Goal: Task Accomplishment & Management: Manage account settings

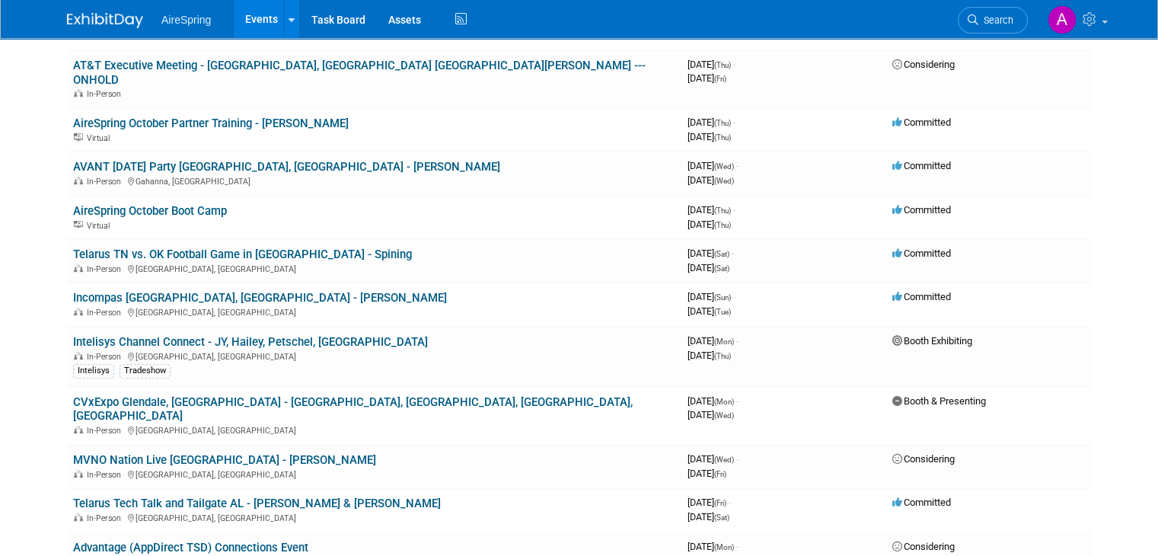
scroll to position [719, 0]
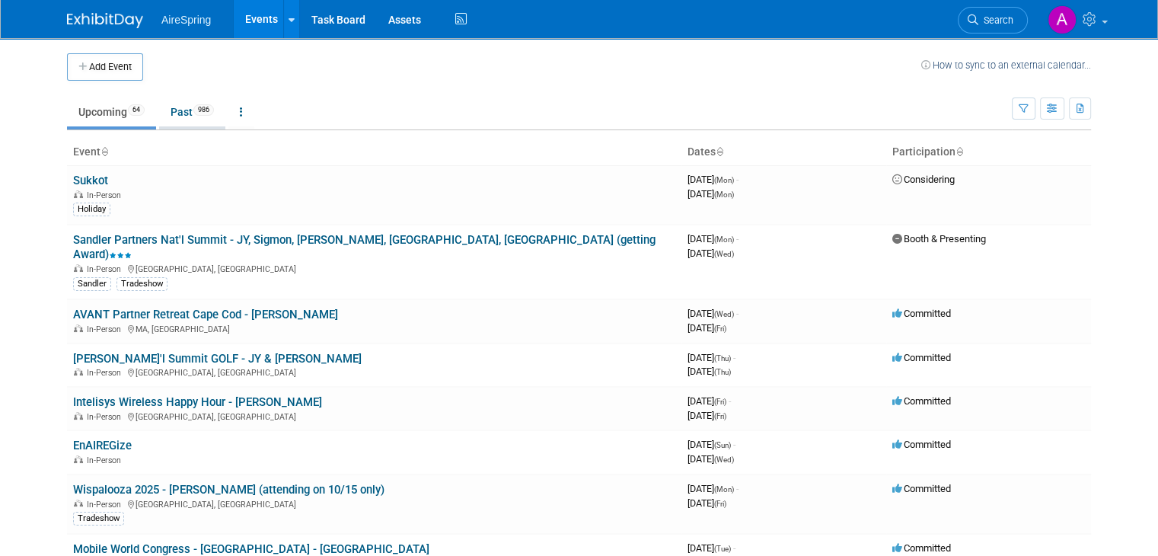
click at [193, 107] on span "986" at bounding box center [203, 109] width 21 height 11
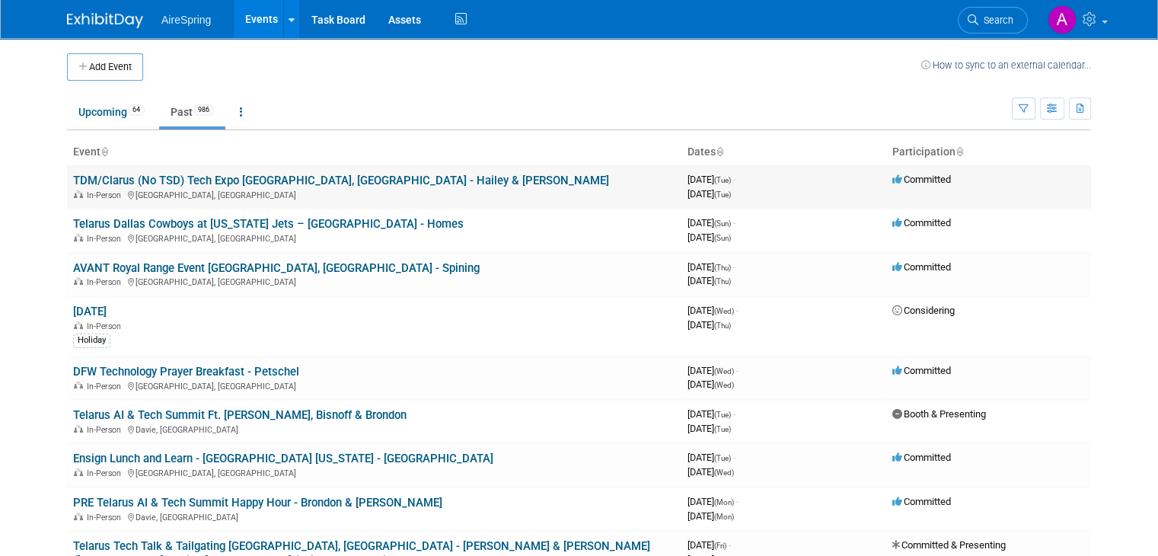
click at [238, 187] on link "TDM/Clarus (No TSD) Tech Expo [GEOGRAPHIC_DATA], [GEOGRAPHIC_DATA] - Hailey & […" at bounding box center [341, 181] width 536 height 14
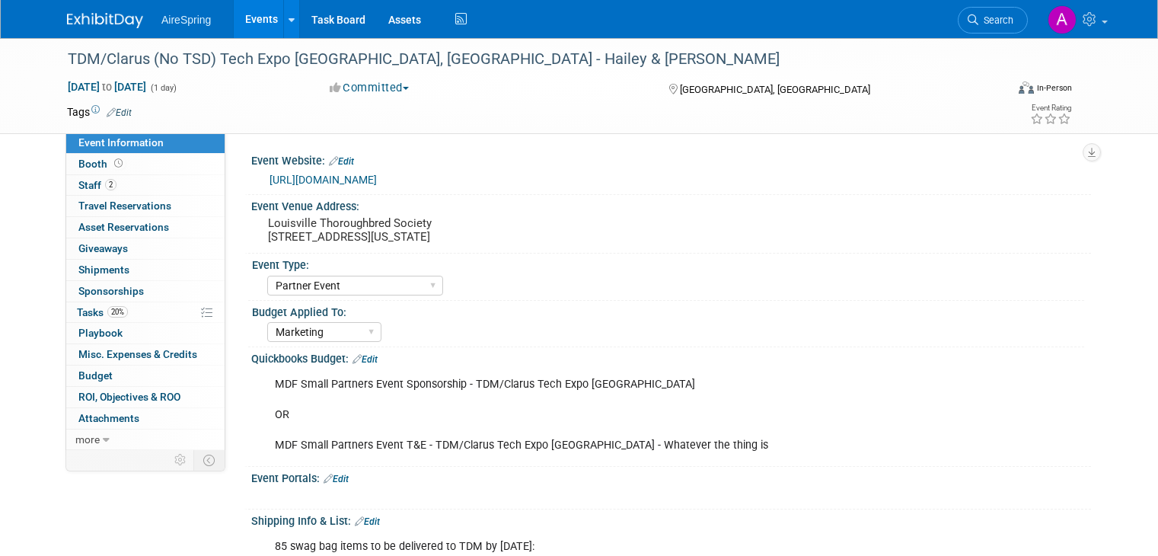
select select "Partner Event"
select select "Marketing"
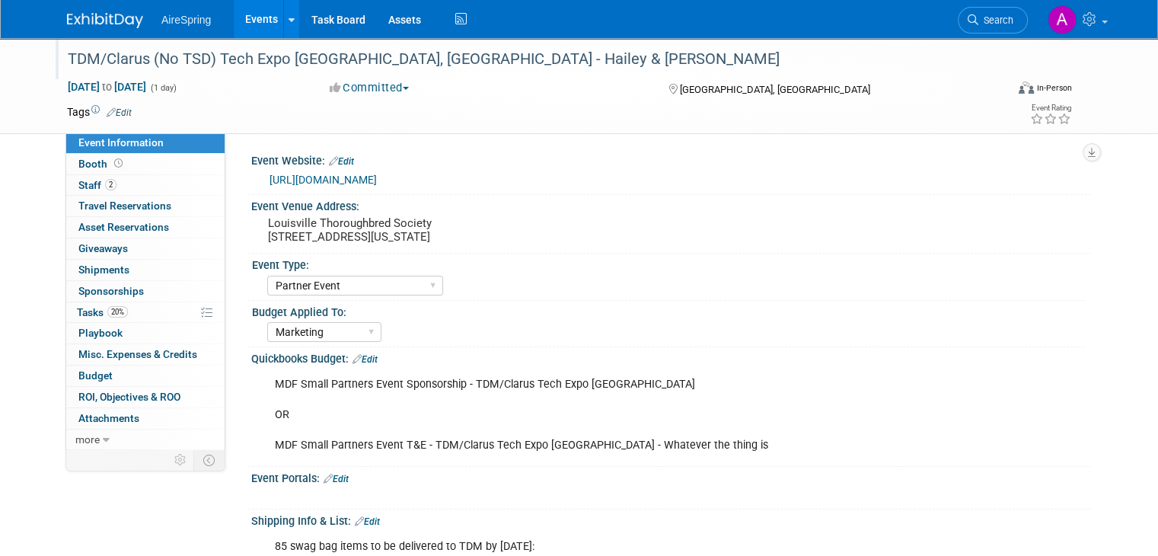
click at [288, 55] on div "TDM/Clarus (No TSD) Tech Expo [GEOGRAPHIC_DATA], [GEOGRAPHIC_DATA] - Hailey & […" at bounding box center [524, 59] width 924 height 27
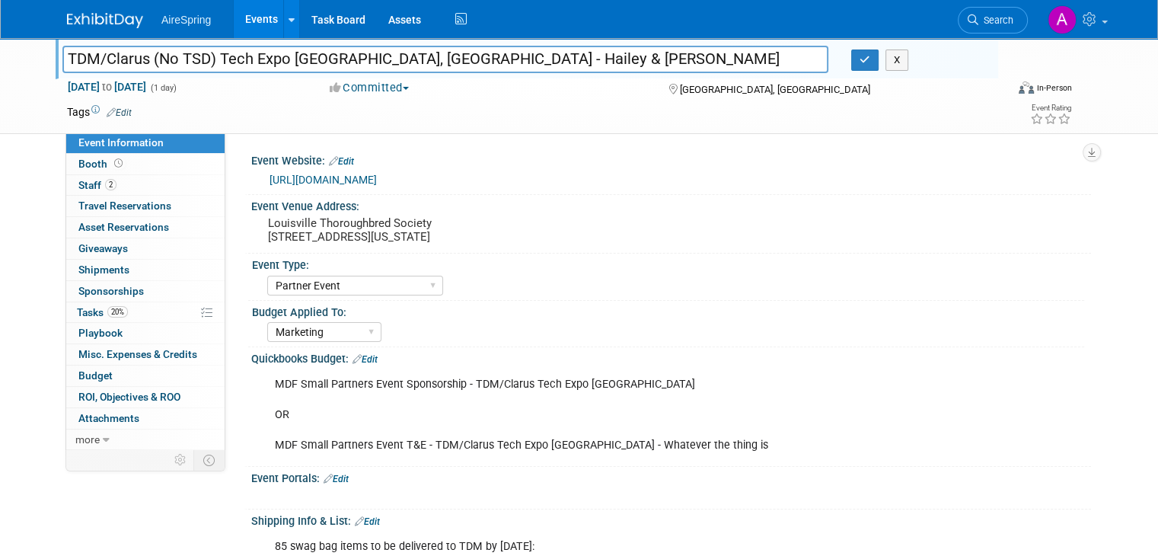
drag, startPoint x: 347, startPoint y: 49, endPoint x: 337, endPoint y: 51, distance: 10.0
click at [338, 51] on input "TDM/Clarus (No TSD) Tech Expo [GEOGRAPHIC_DATA], [GEOGRAPHIC_DATA] - Hailey & […" at bounding box center [445, 59] width 766 height 27
drag, startPoint x: 276, startPoint y: 59, endPoint x: 11, endPoint y: 67, distance: 265.8
click at [11, 67] on div "TDM/Clarus (No TSD) Tech Expo Louisville, KY - Hailey & O'Leary TDM/Clarus (No …" at bounding box center [579, 86] width 1158 height 96
click at [86, 58] on input "TDM/Clarus (No TSD) Tech Expo [GEOGRAPHIC_DATA], [GEOGRAPHIC_DATA] - Hailey & […" at bounding box center [445, 59] width 766 height 27
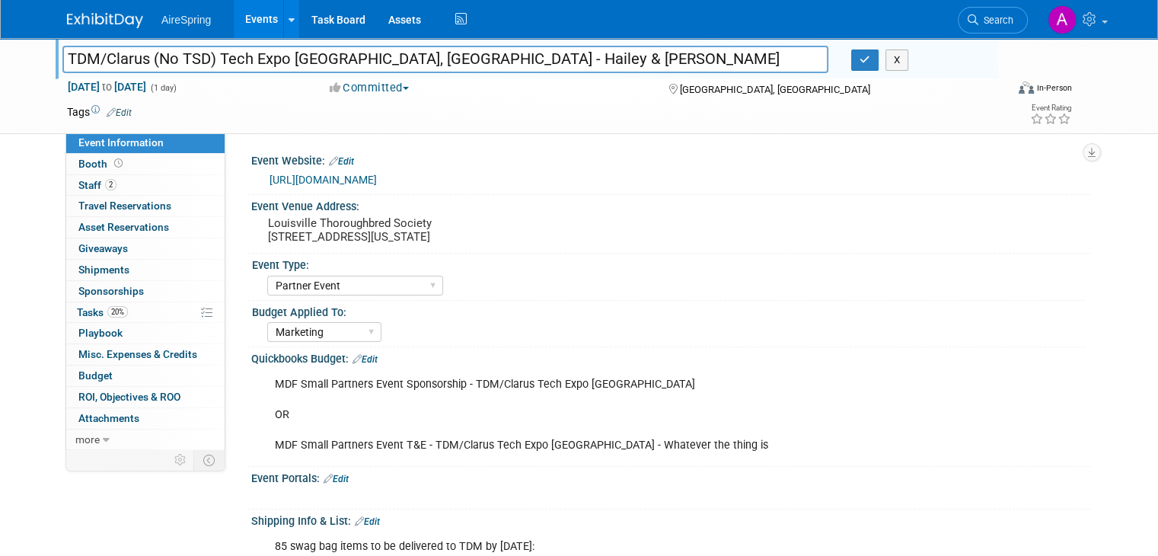
click at [272, 61] on input "TDM/Clarus (No TSD) Tech Expo [GEOGRAPHIC_DATA], [GEOGRAPHIC_DATA] - Hailey & […" at bounding box center [445, 59] width 766 height 27
drag, startPoint x: 274, startPoint y: 57, endPoint x: 16, endPoint y: 59, distance: 258.1
click at [16, 59] on div "TDM/Clarus (No TSD) Tech Expo Louisville, KY - Hailey & O'Leary TDM/Clarus (No …" at bounding box center [579, 86] width 1158 height 96
click at [243, 14] on link "Events" at bounding box center [262, 19] width 56 height 38
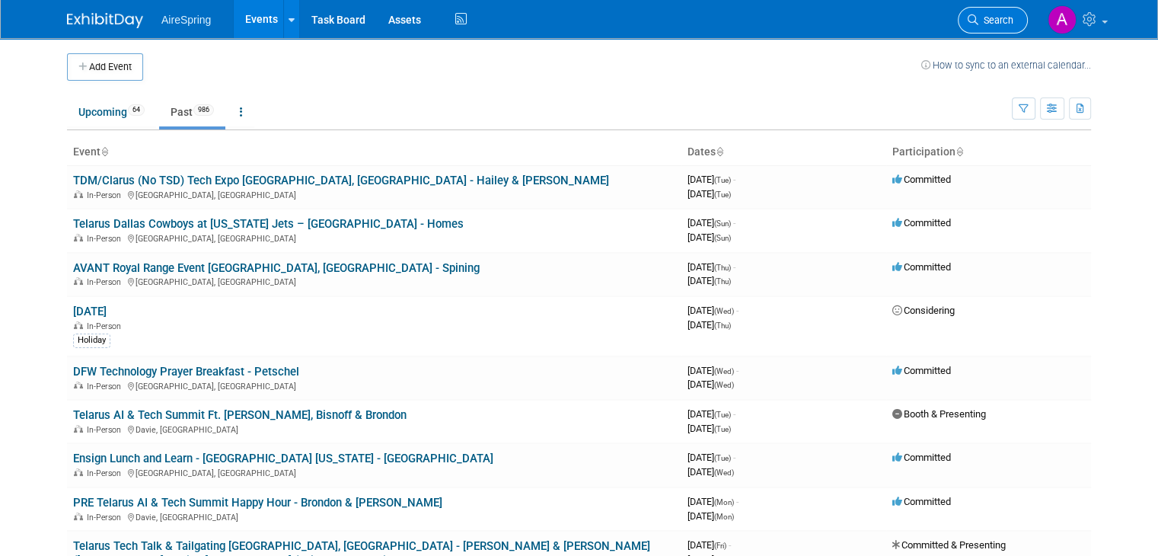
click at [998, 11] on link "Search" at bounding box center [993, 20] width 70 height 27
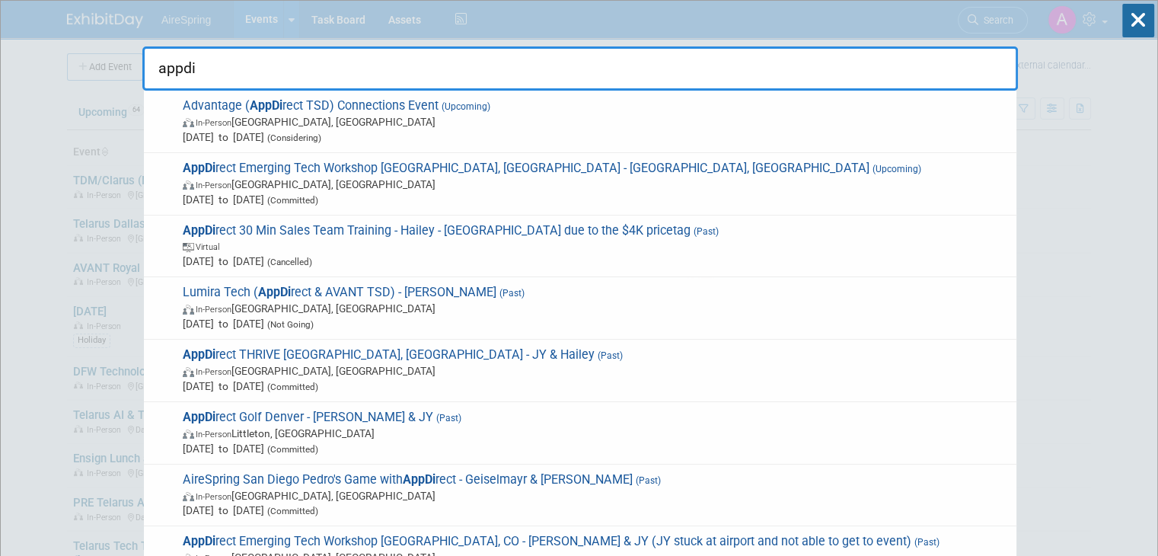
type input "appdi"
